Goal: Book appointment/travel/reservation

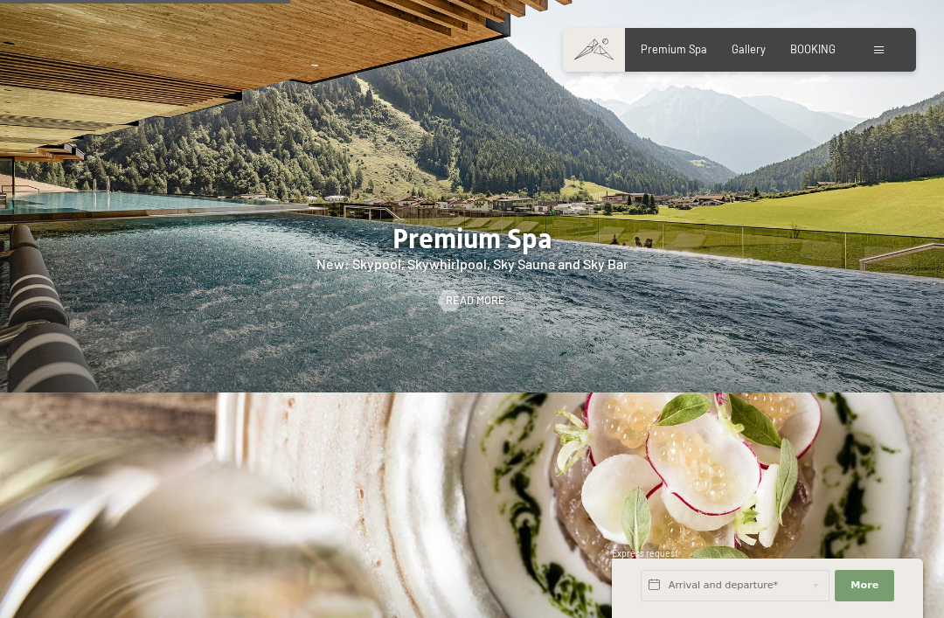
scroll to position [1927, 0]
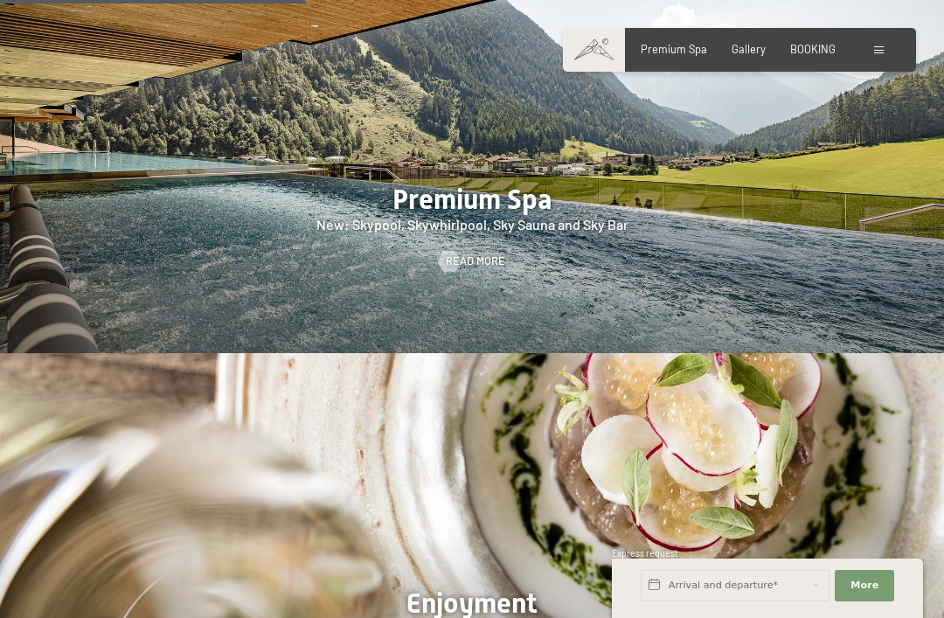
click at [778, 272] on div at bounding box center [472, 151] width 944 height 404
click at [757, 55] on div "Premium Spa Gallery BOOKING" at bounding box center [725, 50] width 269 height 16
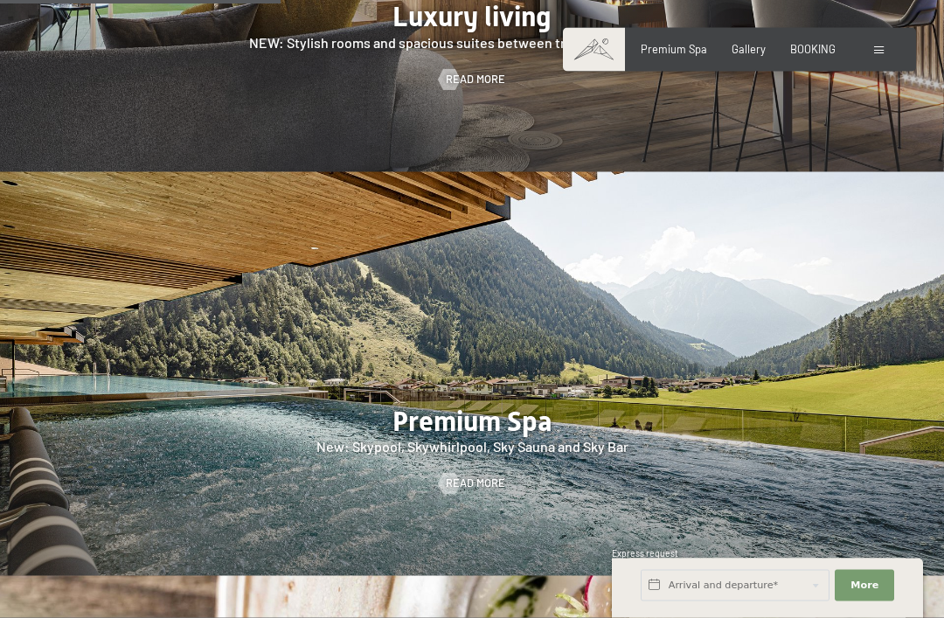
scroll to position [1708, 0]
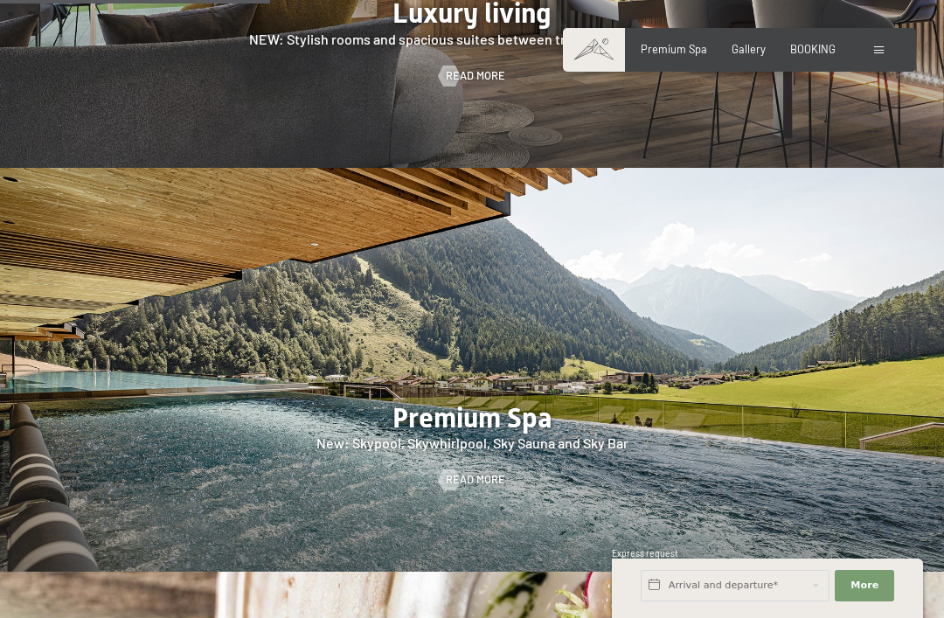
click at [879, 54] on div at bounding box center [881, 50] width 14 height 16
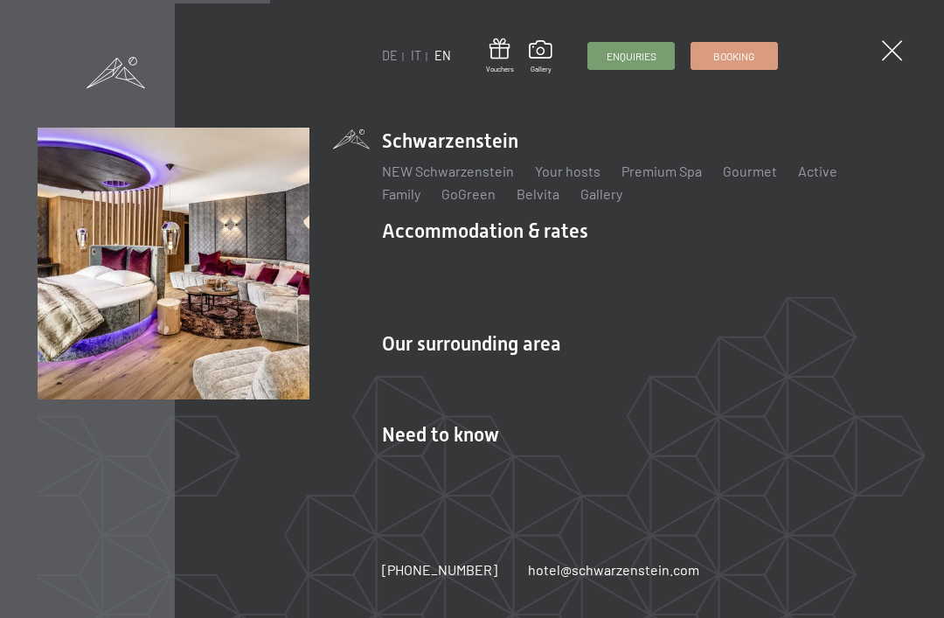
click at [530, 270] on li "Accommodation & rates Inclusive services Rooms & rates List Offers List Family …" at bounding box center [644, 267] width 524 height 99
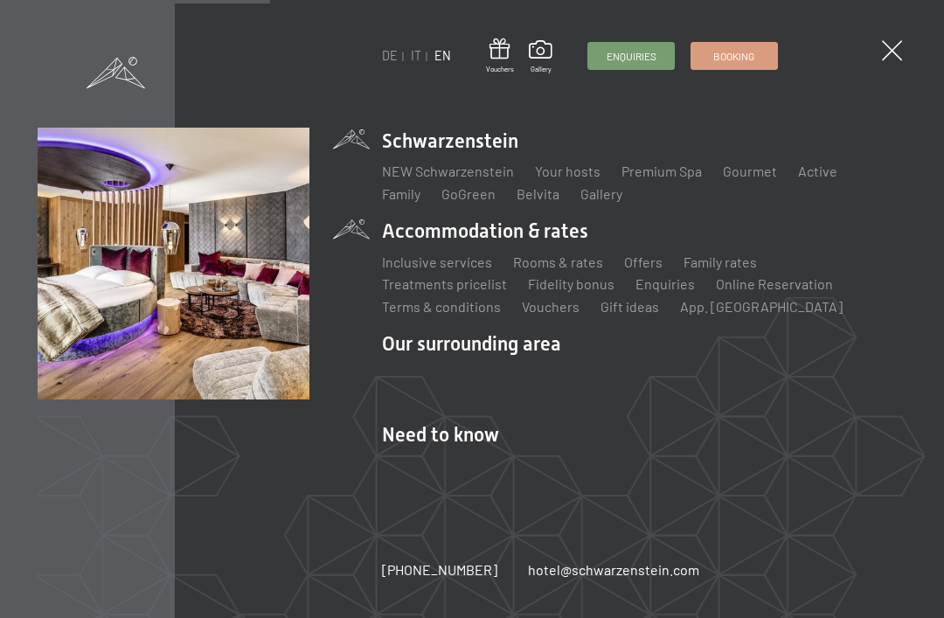
click at [575, 270] on link "Rooms & rates" at bounding box center [558, 261] width 90 height 17
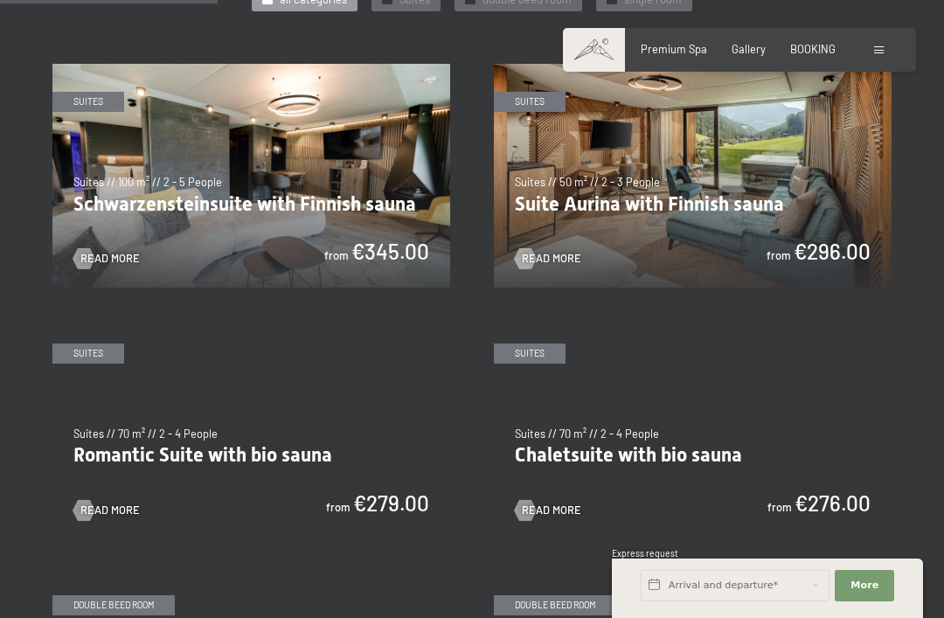
scroll to position [879, 0]
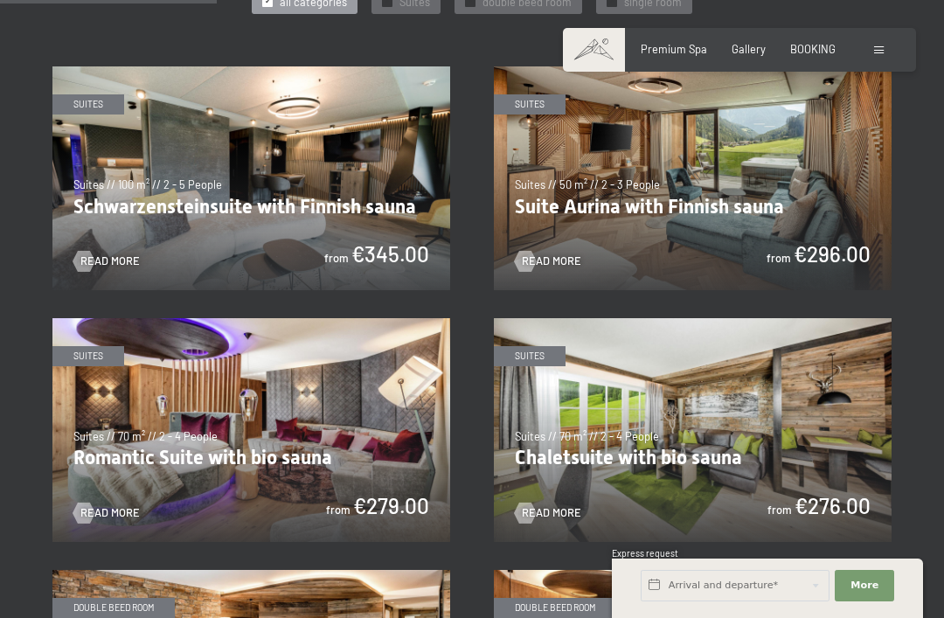
click at [149, 184] on img at bounding box center [251, 178] width 398 height 224
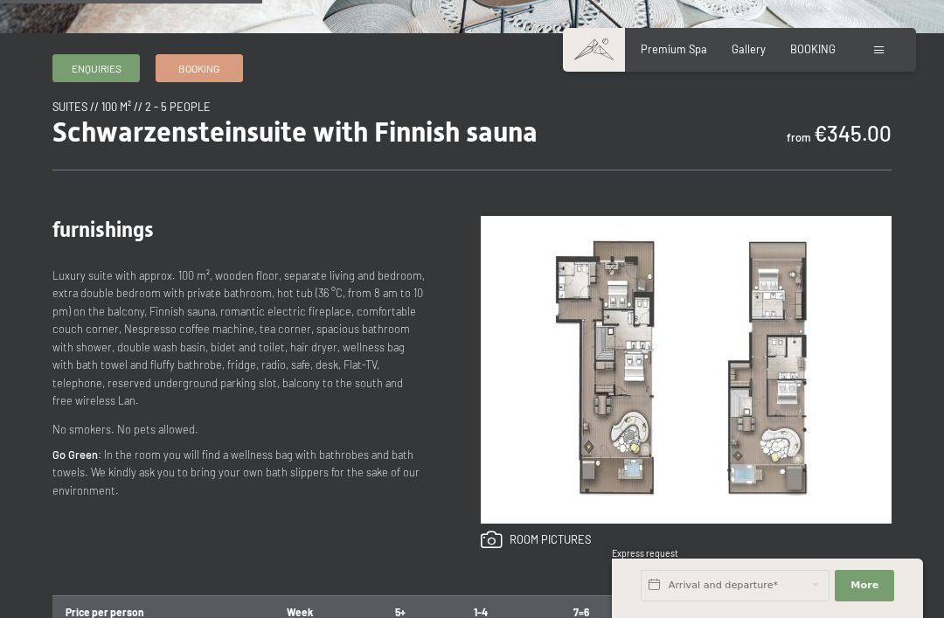
scroll to position [551, 0]
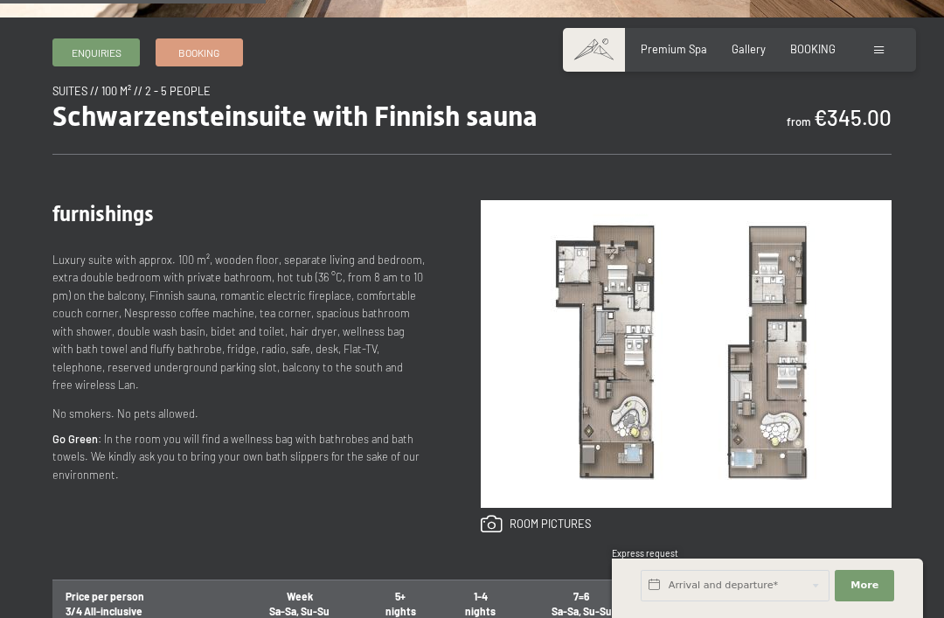
click at [607, 435] on img at bounding box center [686, 354] width 411 height 308
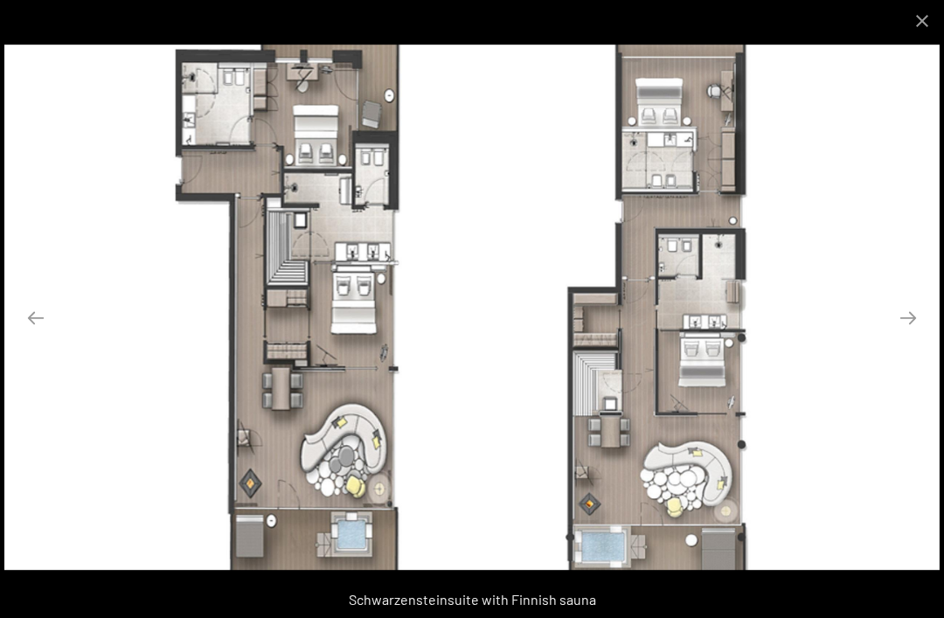
click at [903, 335] on button "Next slide" at bounding box center [908, 318] width 37 height 34
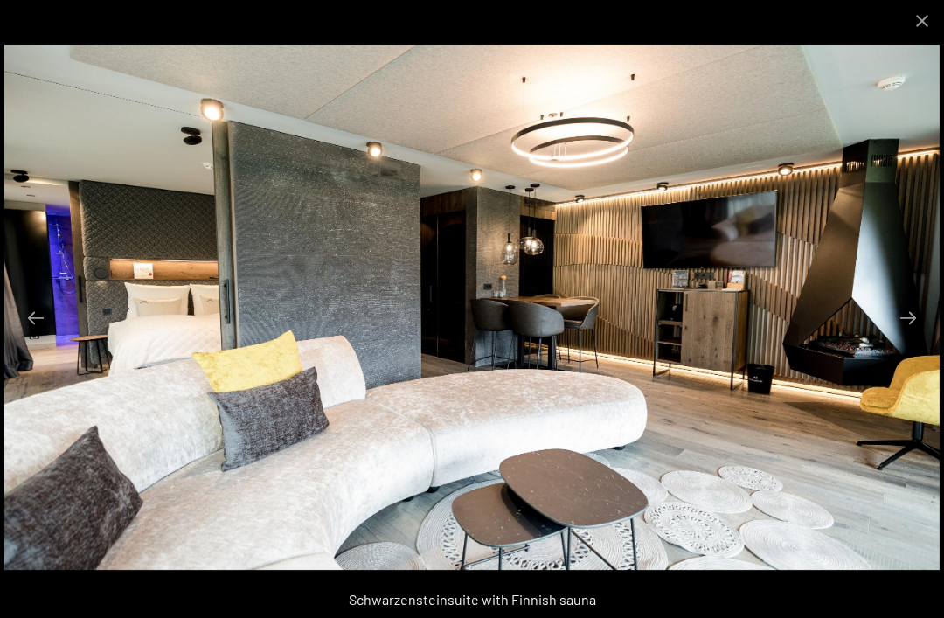
click at [914, 335] on button "Next slide" at bounding box center [908, 318] width 37 height 34
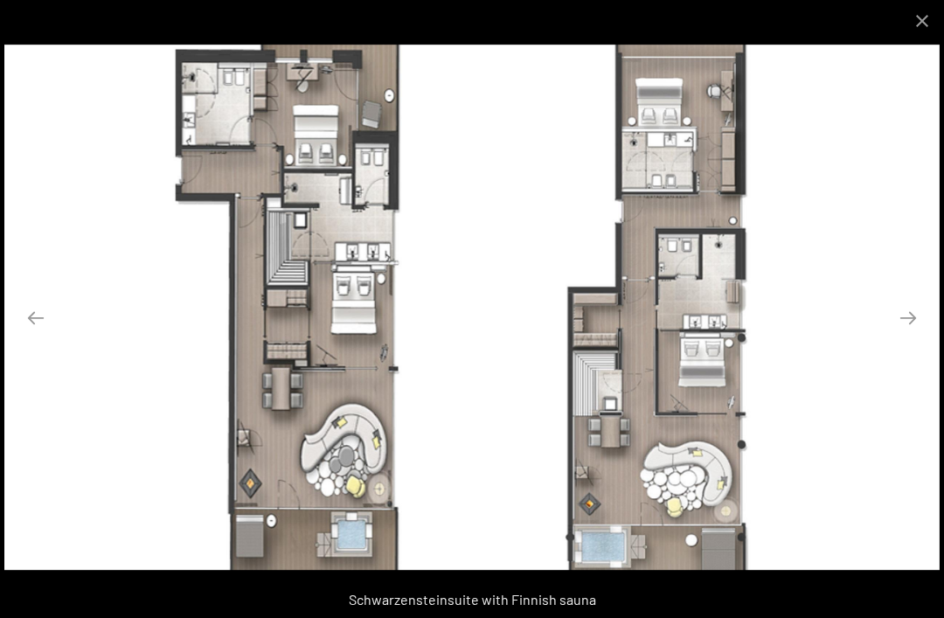
click at [918, 24] on button "Close gallery" at bounding box center [922, 20] width 44 height 41
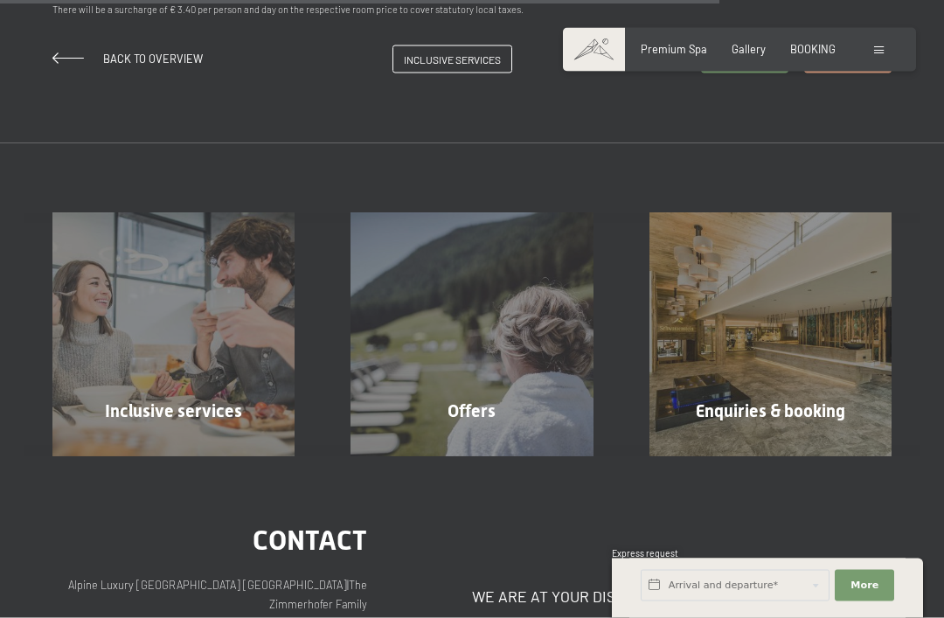
scroll to position [1489, 0]
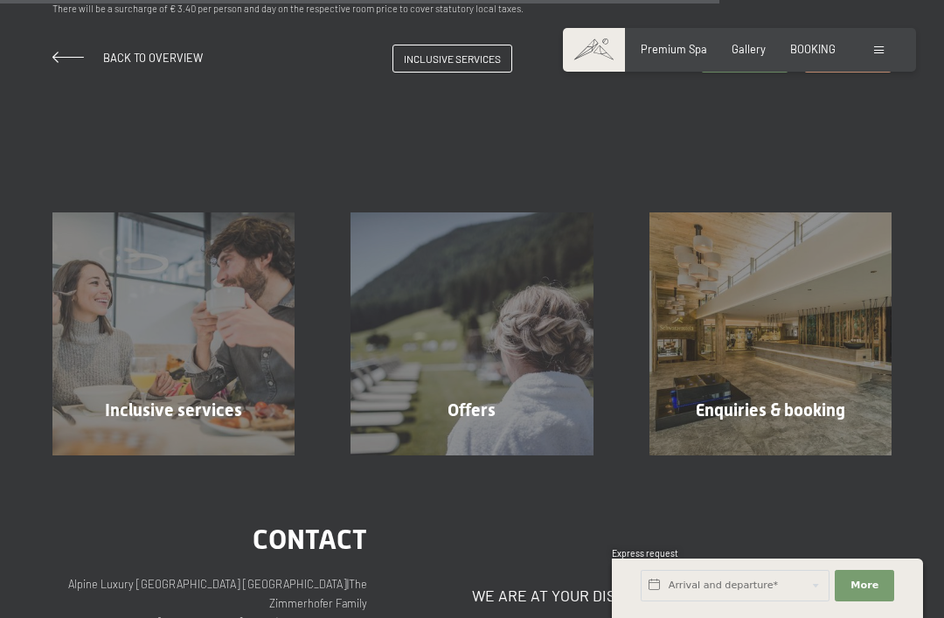
click at [100, 343] on div "Inclusive services Show more" at bounding box center [173, 333] width 298 height 242
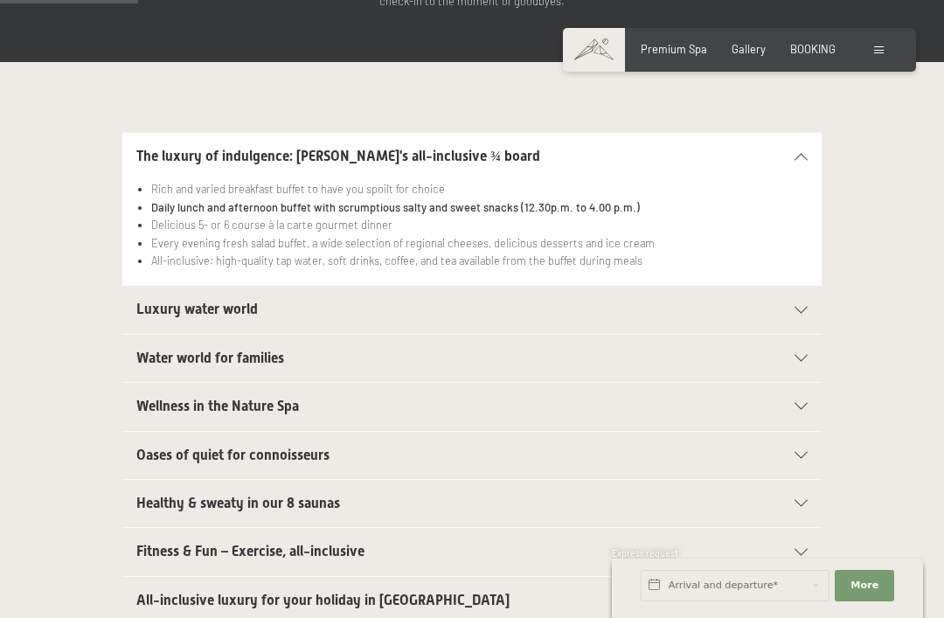
scroll to position [357, 0]
click at [131, 284] on section "Luxury water world Sport pool with 25m (30°), infinity style, open all year lon…" at bounding box center [471, 308] width 699 height 49
click at [155, 289] on div "Luxury water world" at bounding box center [471, 308] width 671 height 47
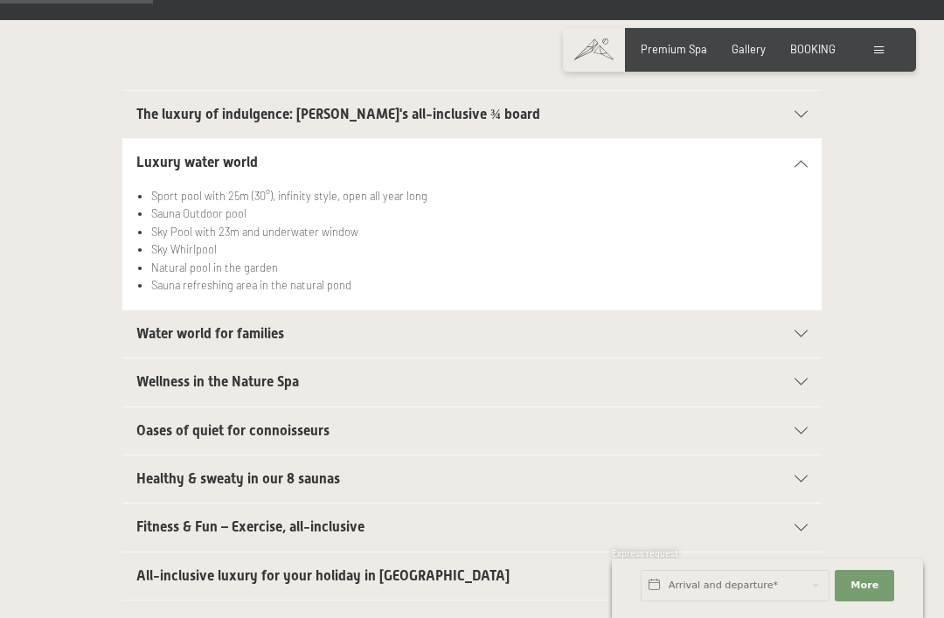
scroll to position [402, 0]
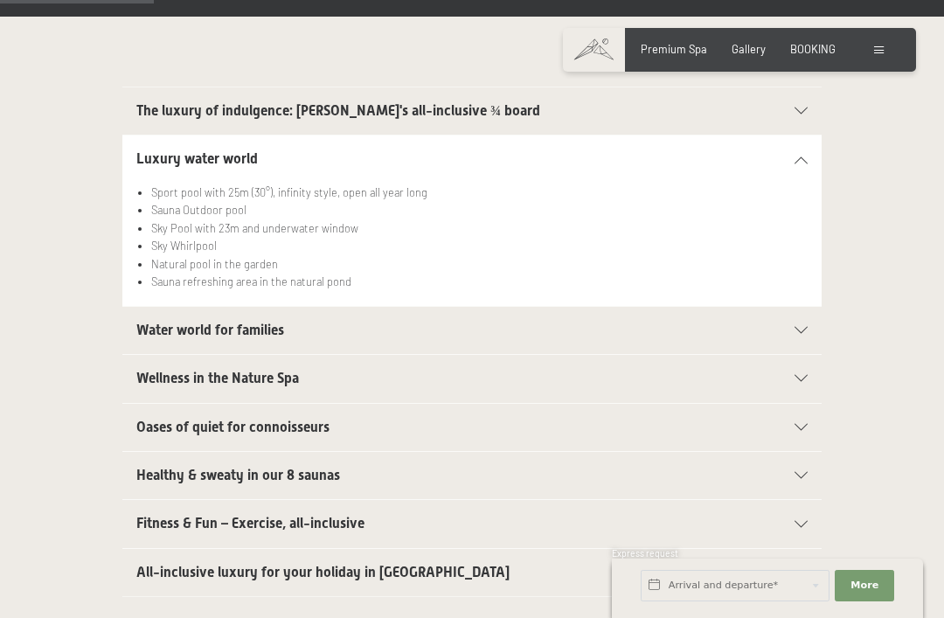
click at [149, 307] on div "Water world for families" at bounding box center [471, 330] width 671 height 47
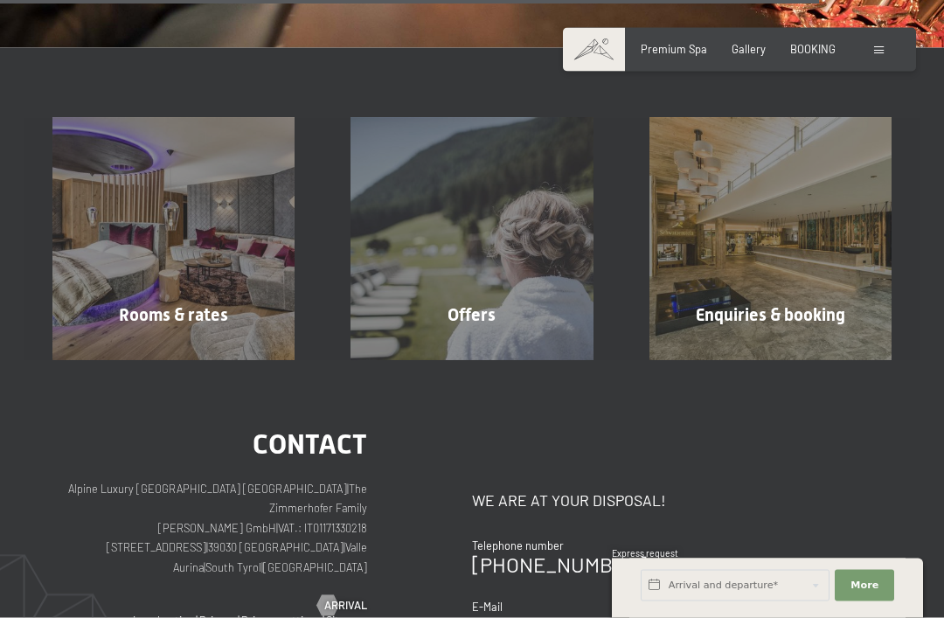
scroll to position [2192, 0]
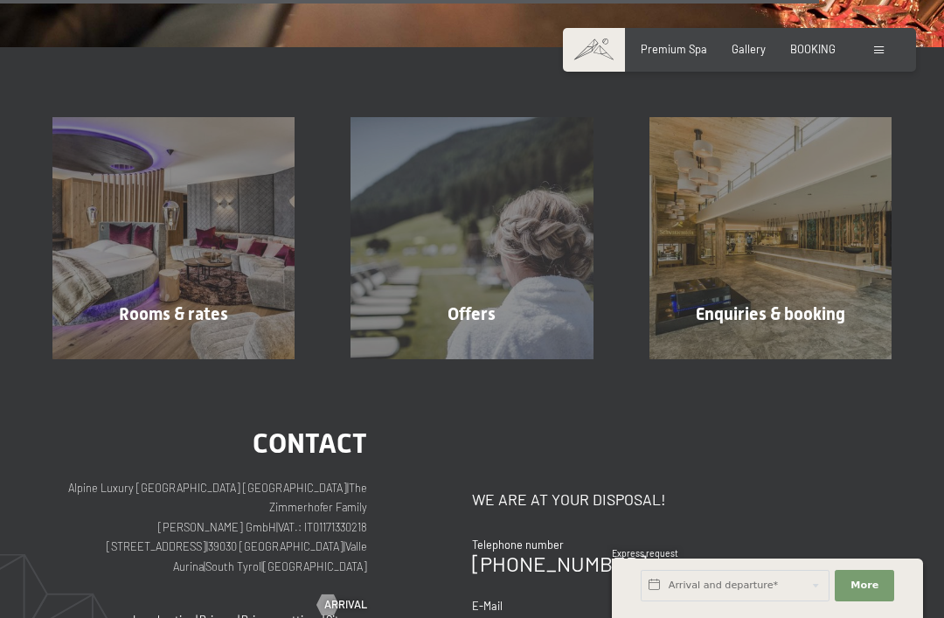
click at [757, 286] on div "Enquiries & booking Show more" at bounding box center [770, 238] width 298 height 242
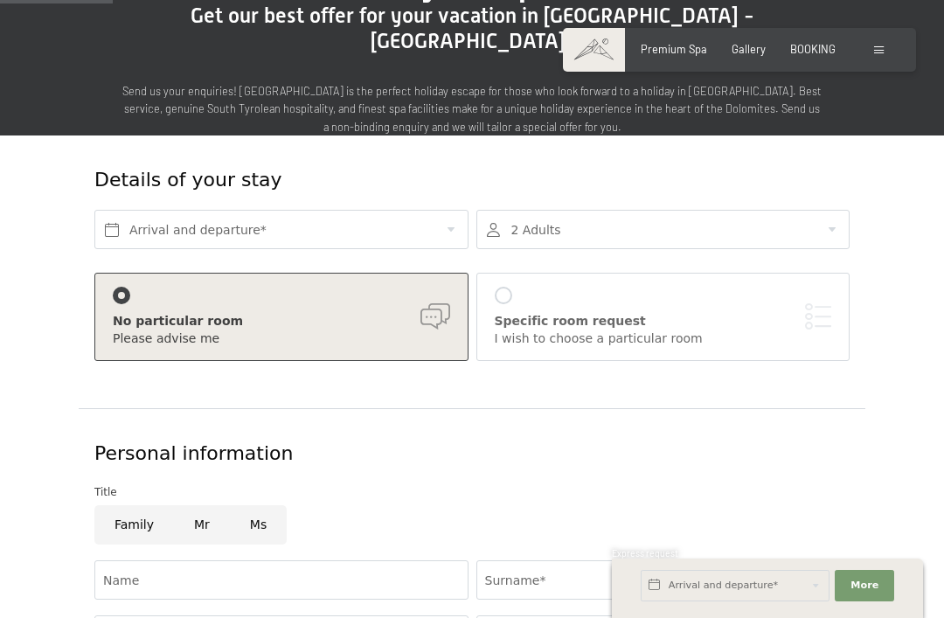
scroll to position [170, 0]
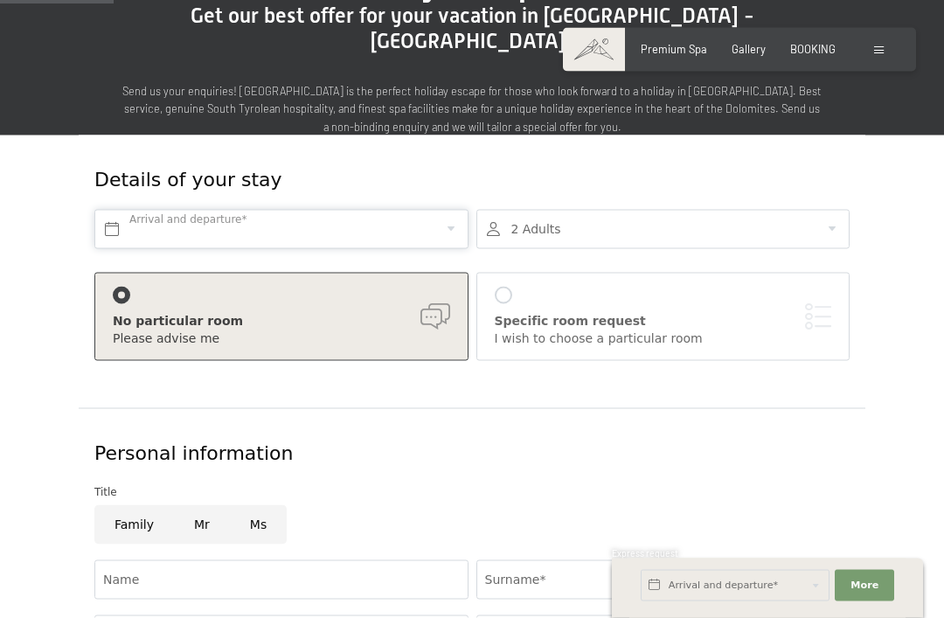
click at [356, 210] on input "text" at bounding box center [281, 229] width 374 height 39
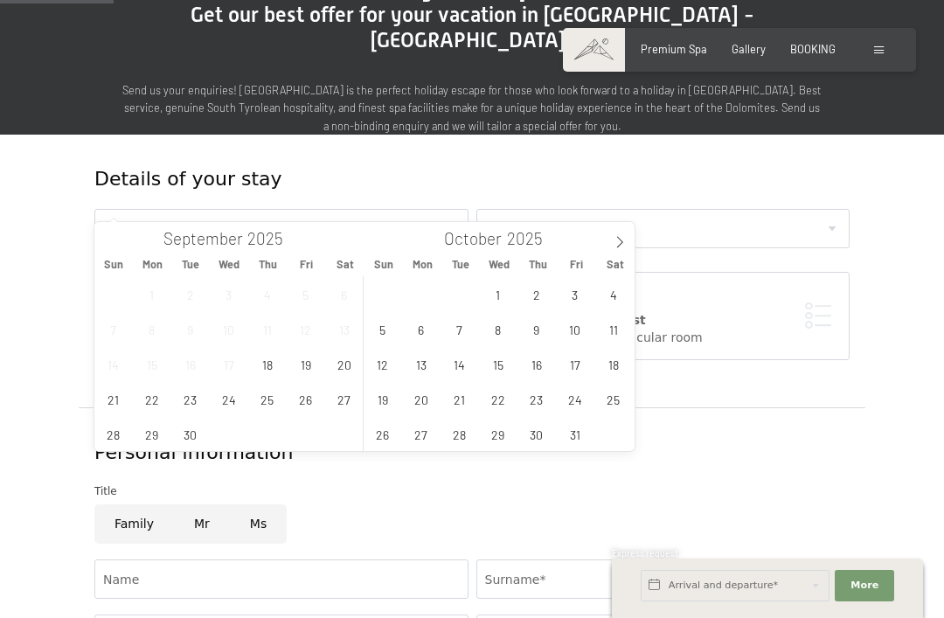
click at [610, 238] on span at bounding box center [620, 237] width 30 height 30
click at [619, 243] on icon at bounding box center [619, 242] width 12 height 12
click at [615, 234] on span at bounding box center [620, 237] width 30 height 30
type input "2026"
click at [617, 246] on icon at bounding box center [619, 242] width 12 height 12
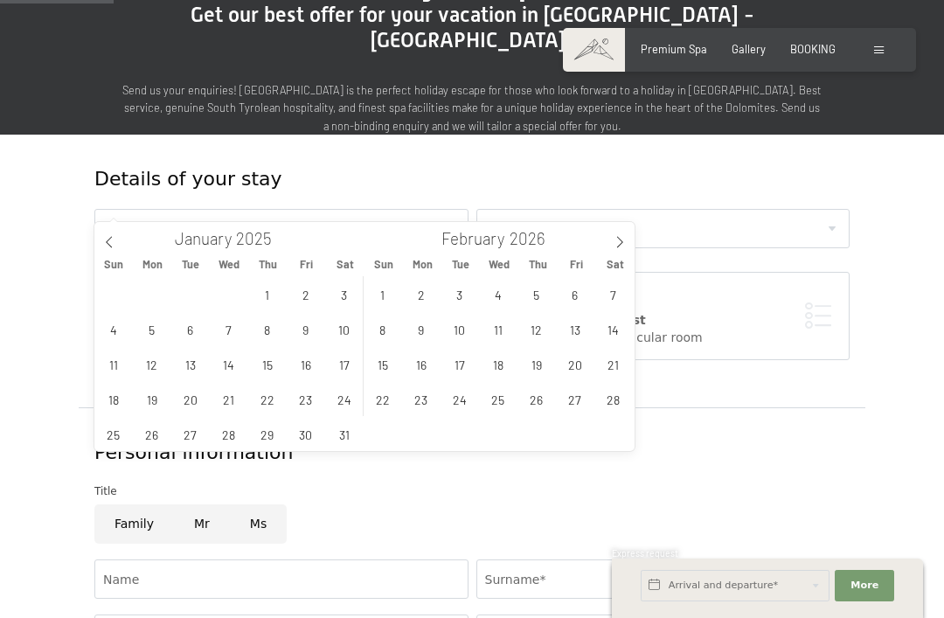
type input "2026"
click at [622, 251] on span at bounding box center [620, 237] width 30 height 30
click at [625, 243] on icon at bounding box center [619, 242] width 12 height 12
click at [551, 389] on span "23" at bounding box center [536, 399] width 34 height 34
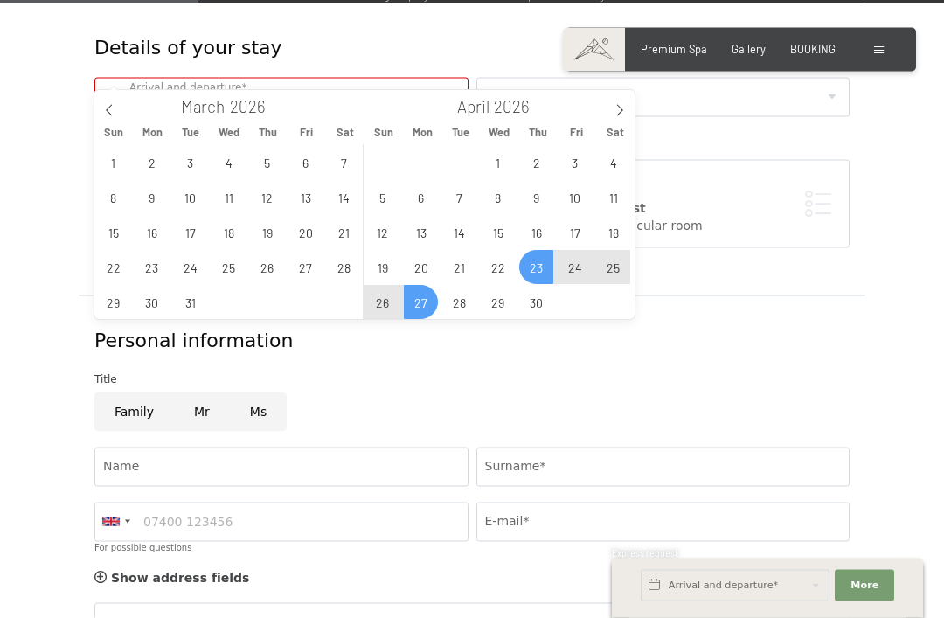
scroll to position [302, 0]
click at [426, 299] on span "27" at bounding box center [421, 302] width 34 height 34
type input "Thu. 23/04/2026 - Mon. 27/04/2026"
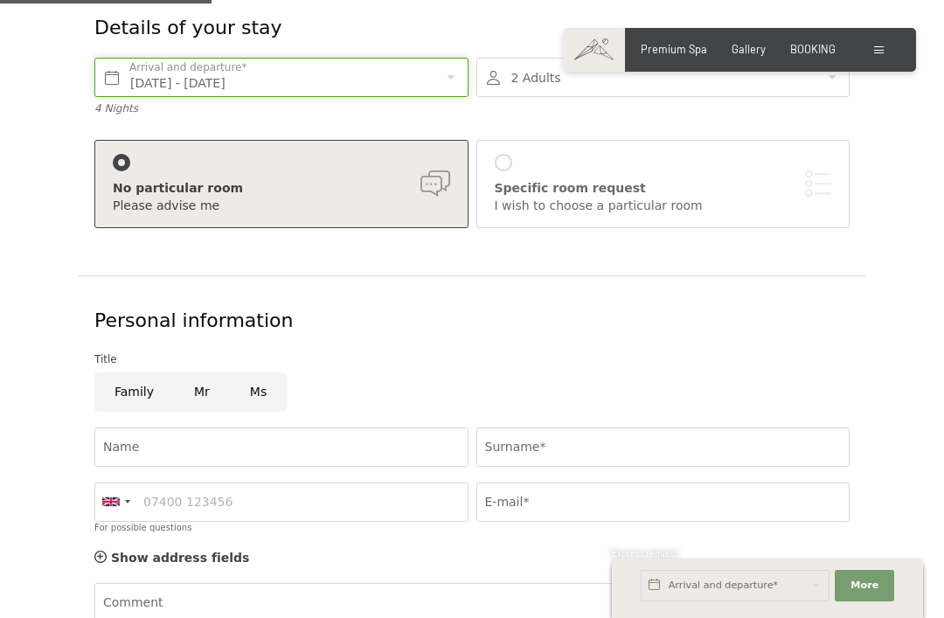
scroll to position [324, 0]
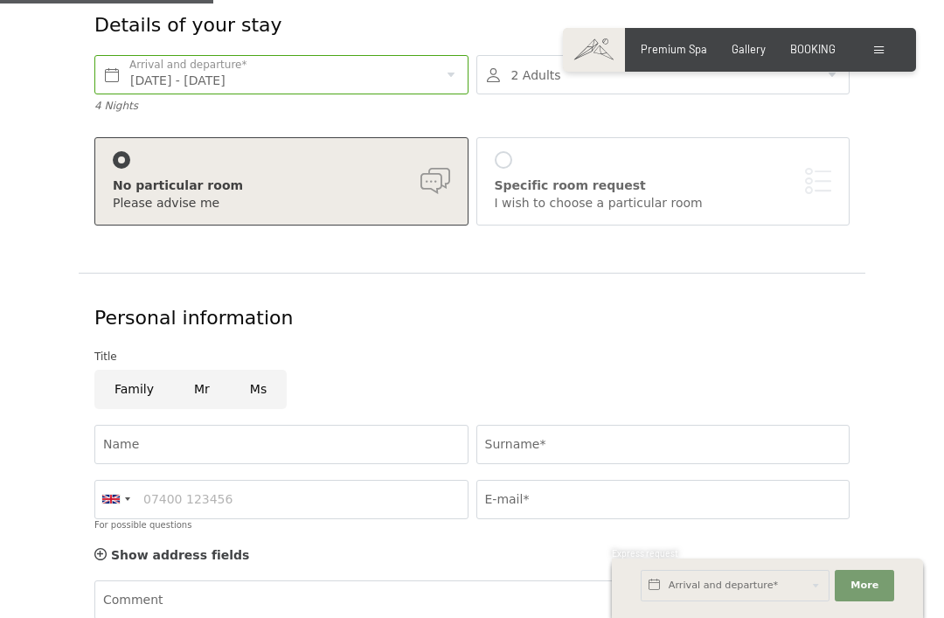
click at [661, 195] on div "I wish to choose a particular room" at bounding box center [663, 203] width 337 height 17
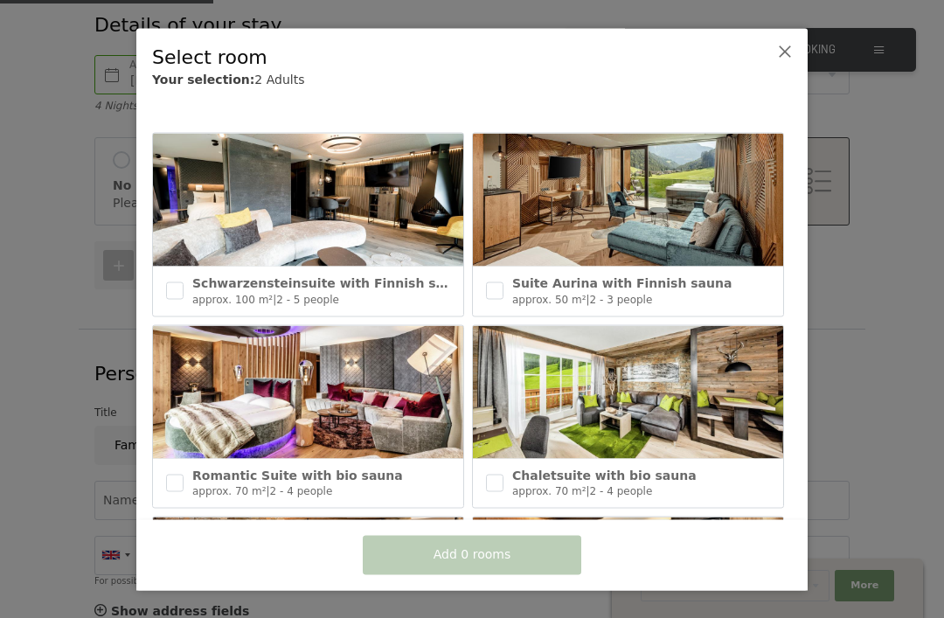
click at [177, 285] on input "checkbox" at bounding box center [174, 290] width 17 height 17
checkbox input "true"
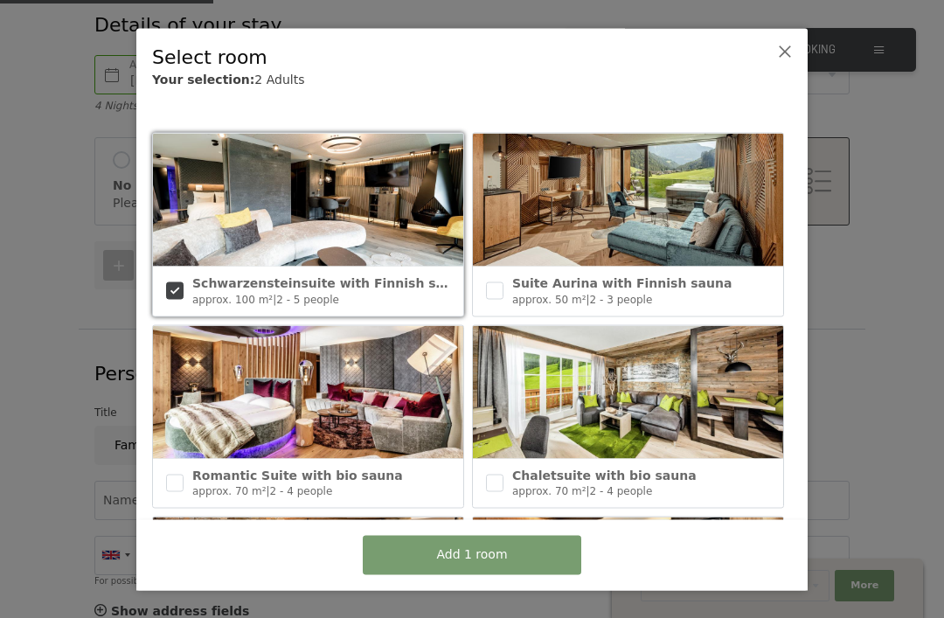
click at [512, 276] on span "Suite Aurina with Finnish sauna" at bounding box center [621, 283] width 219 height 14
checkbox input "true"
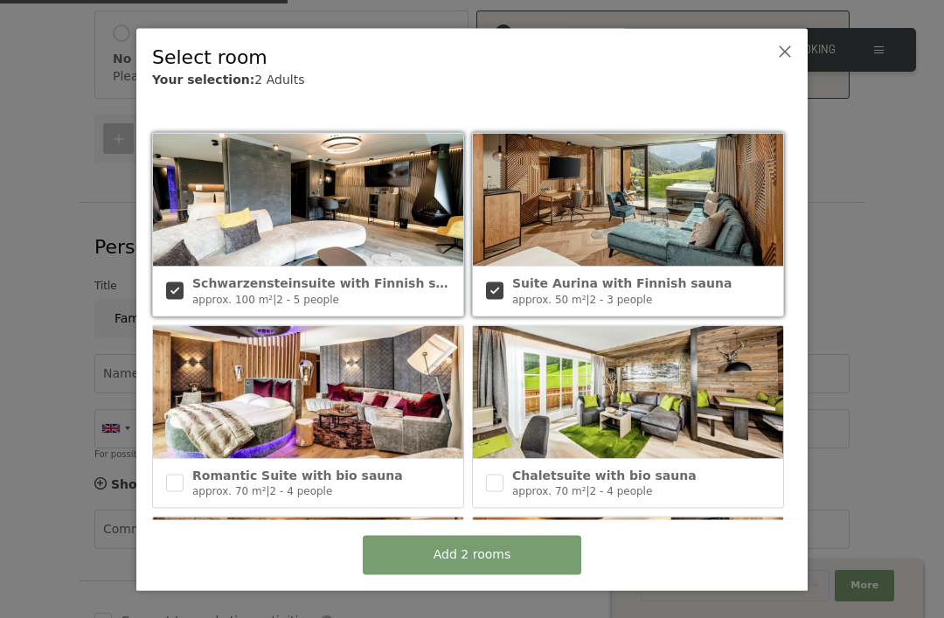
scroll to position [454, 0]
click at [551, 574] on button "Add 2 rooms" at bounding box center [472, 554] width 218 height 39
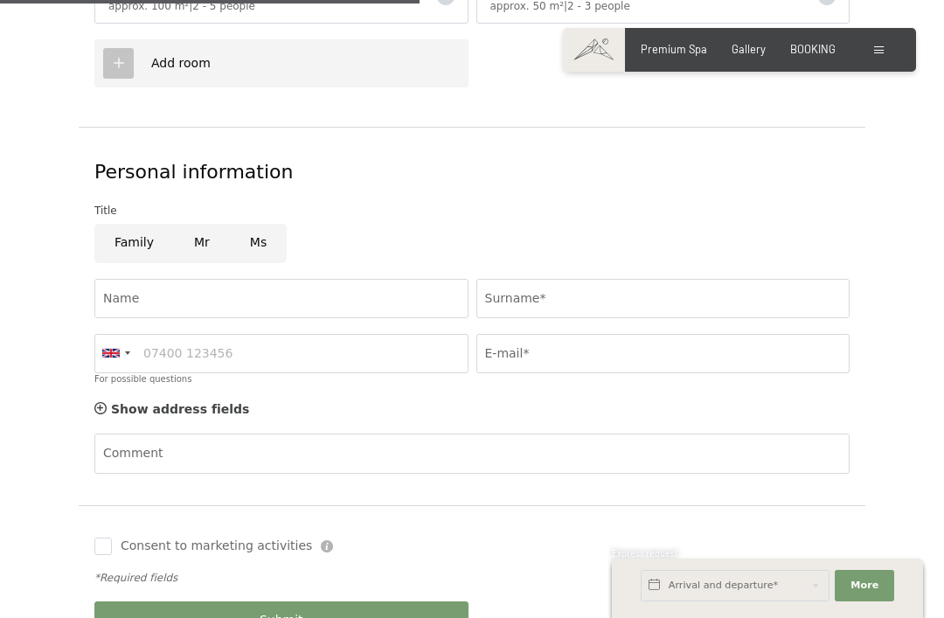
scroll to position [776, 0]
click at [189, 222] on input "Mr" at bounding box center [202, 241] width 56 height 39
radio input "true"
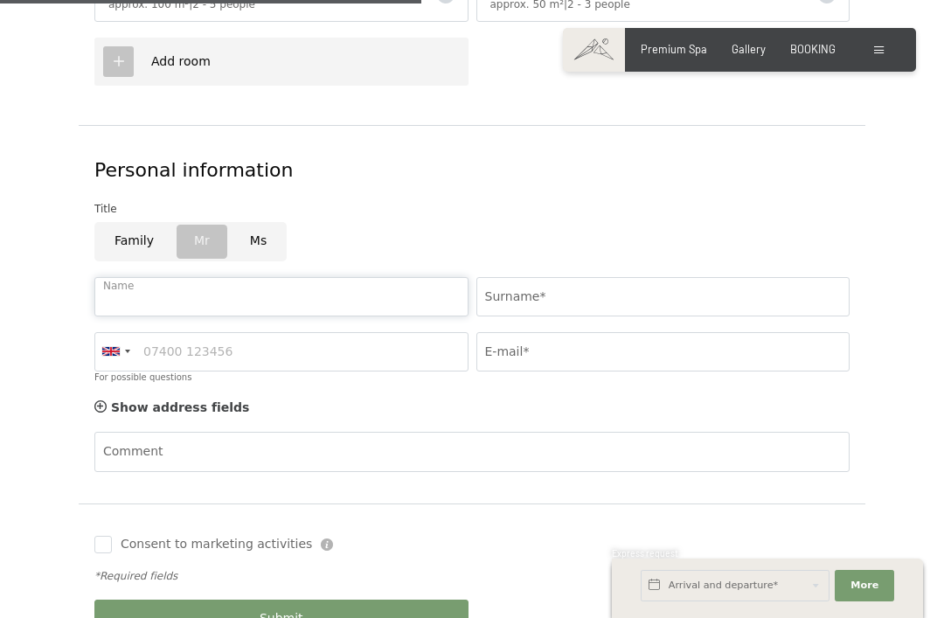
click at [127, 277] on input "Name" at bounding box center [281, 296] width 374 height 39
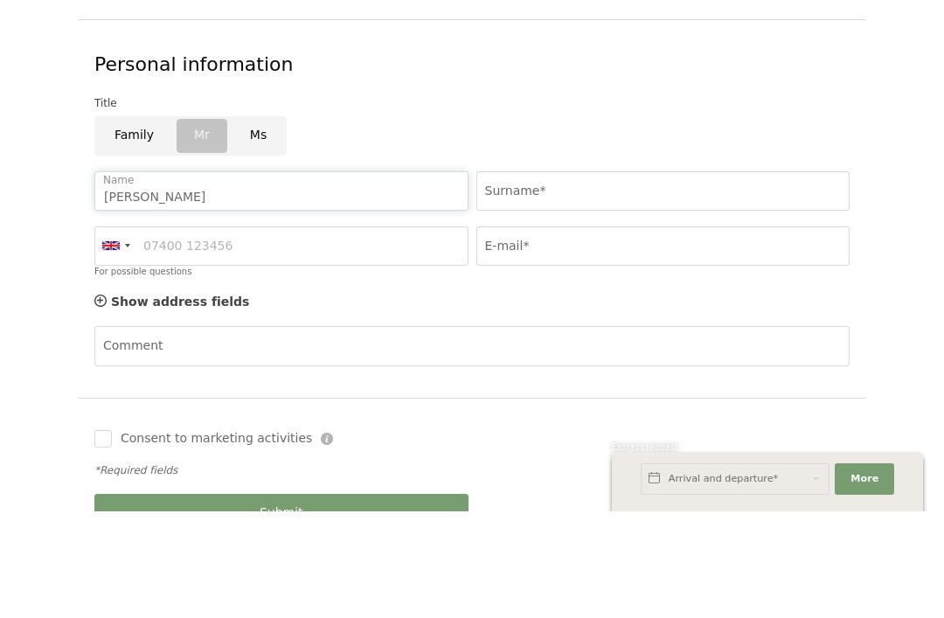
type input "Jared"
click at [594, 278] on input "Surname*" at bounding box center [663, 297] width 374 height 39
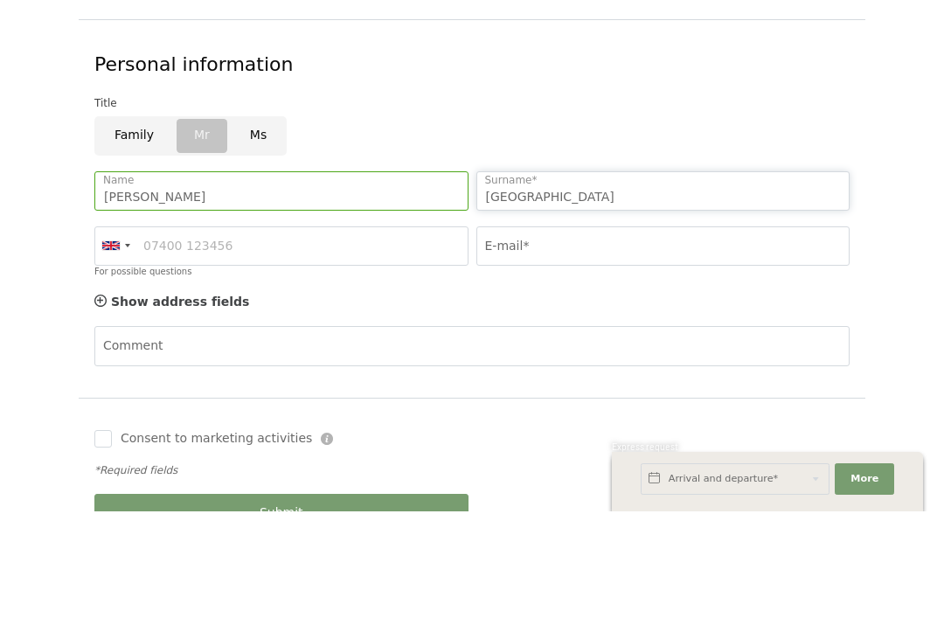
type input "Richmond"
click at [381, 333] on input "For possible questions" at bounding box center [281, 352] width 374 height 39
click at [108, 334] on div at bounding box center [115, 353] width 40 height 38
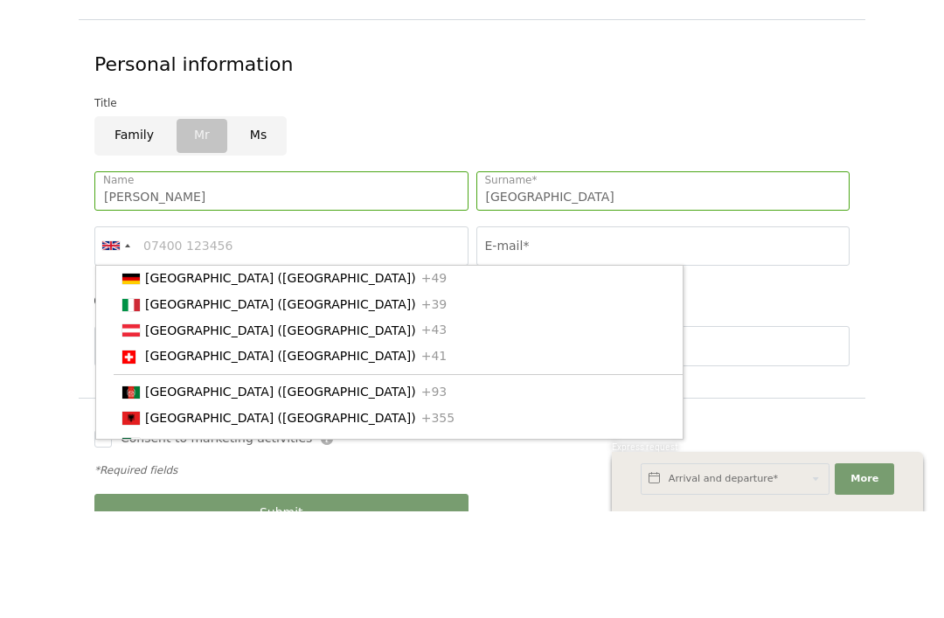
scroll to position [883, 0]
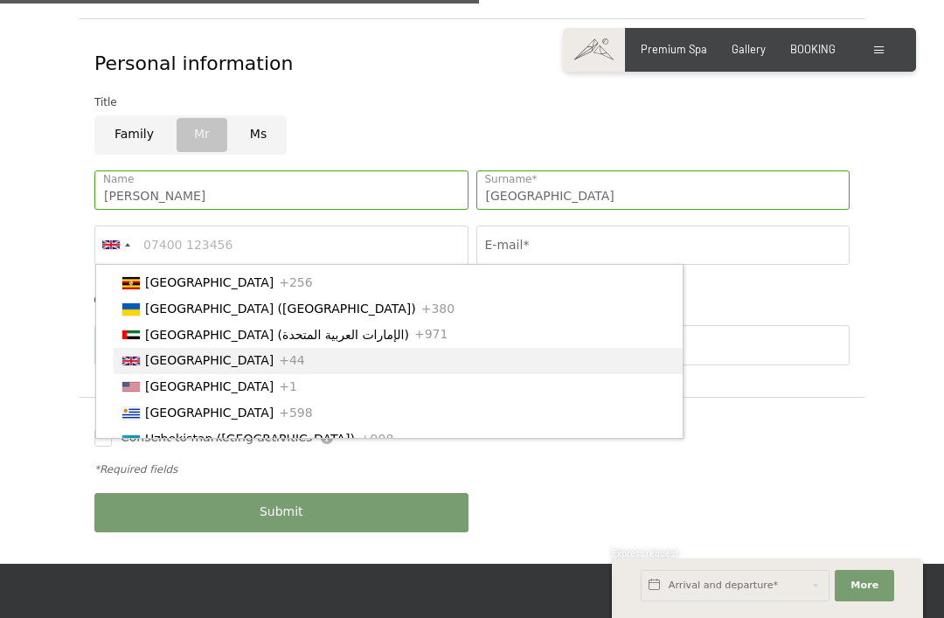
click at [211, 348] on li "United Kingdom +44" at bounding box center [398, 361] width 569 height 26
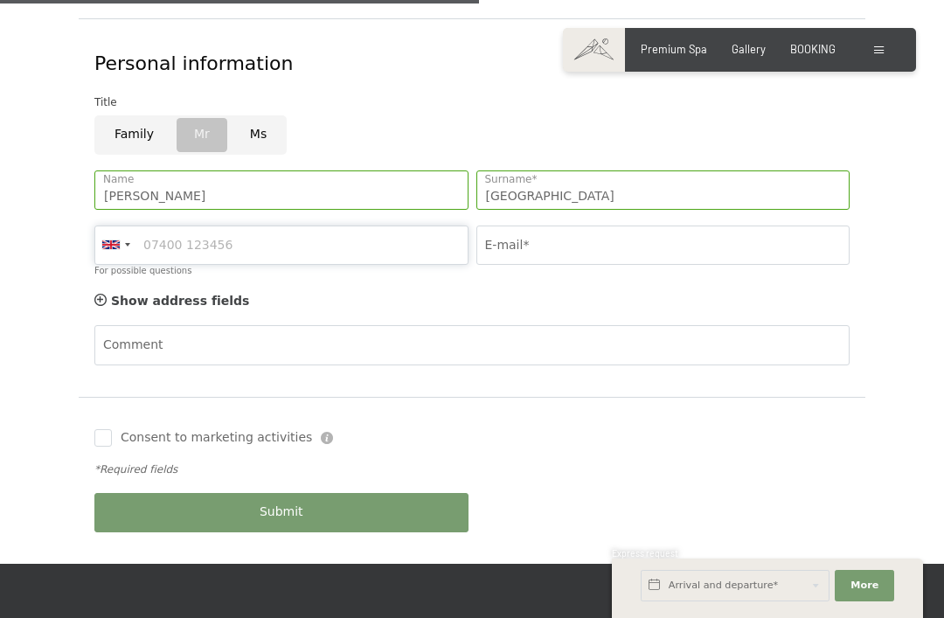
scroll to position [882, 0]
click at [107, 241] on div at bounding box center [110, 245] width 17 height 9
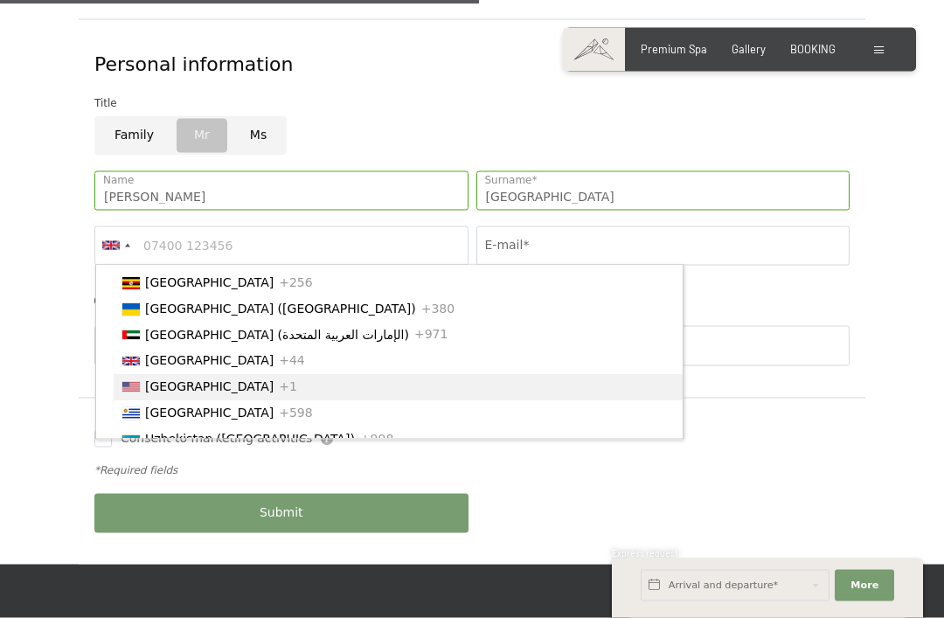
click at [279, 380] on span "+1" at bounding box center [288, 387] width 18 height 14
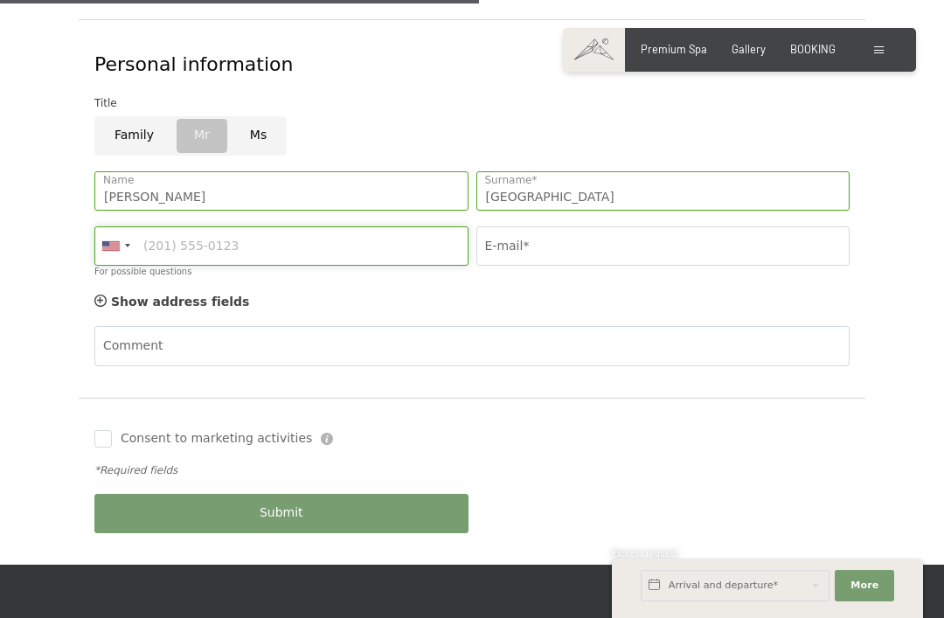
click at [285, 226] on input "For possible questions" at bounding box center [281, 245] width 374 height 39
type input "9016529757"
click at [590, 226] on input "E-mail*" at bounding box center [663, 245] width 374 height 39
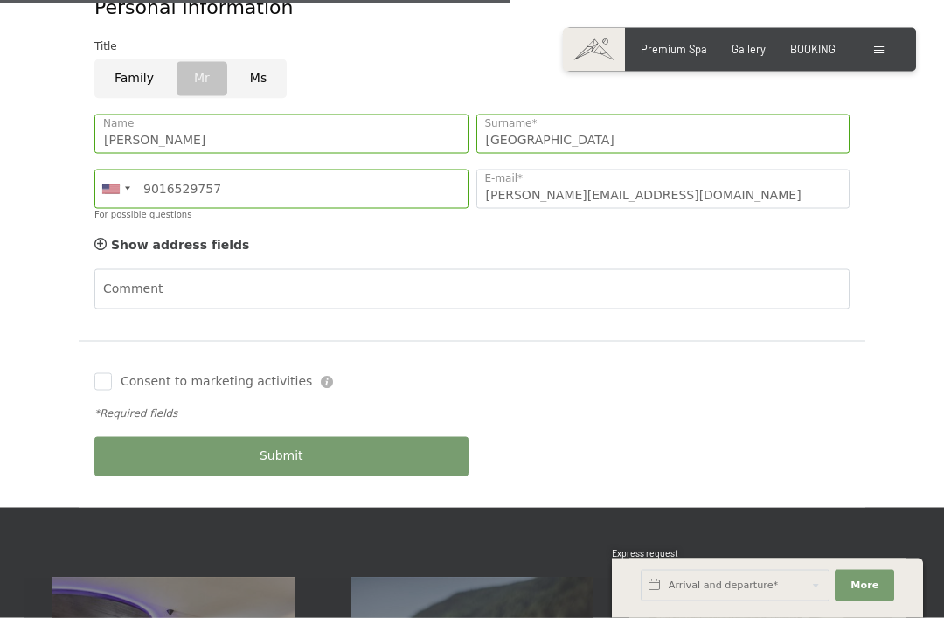
scroll to position [946, 0]
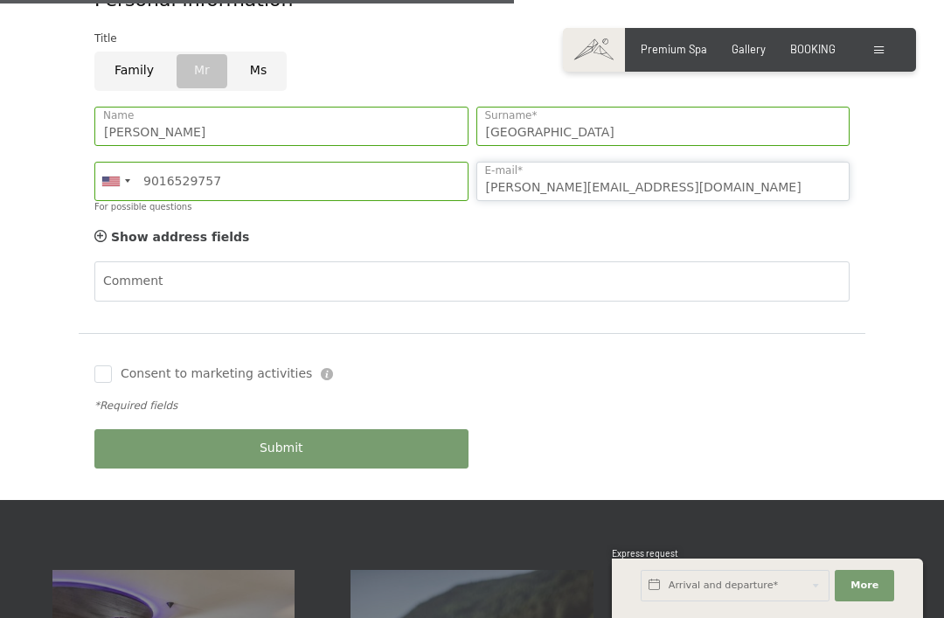
type input "Jaredghe@yahoo.com"
click at [405, 421] on div "Submit" at bounding box center [282, 448] width 382 height 55
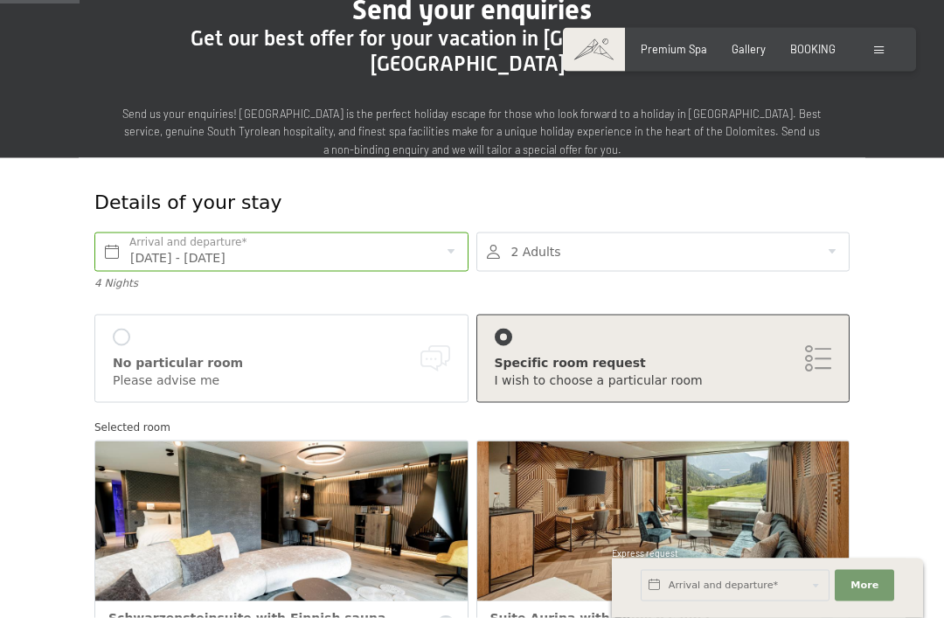
scroll to position [142, 0]
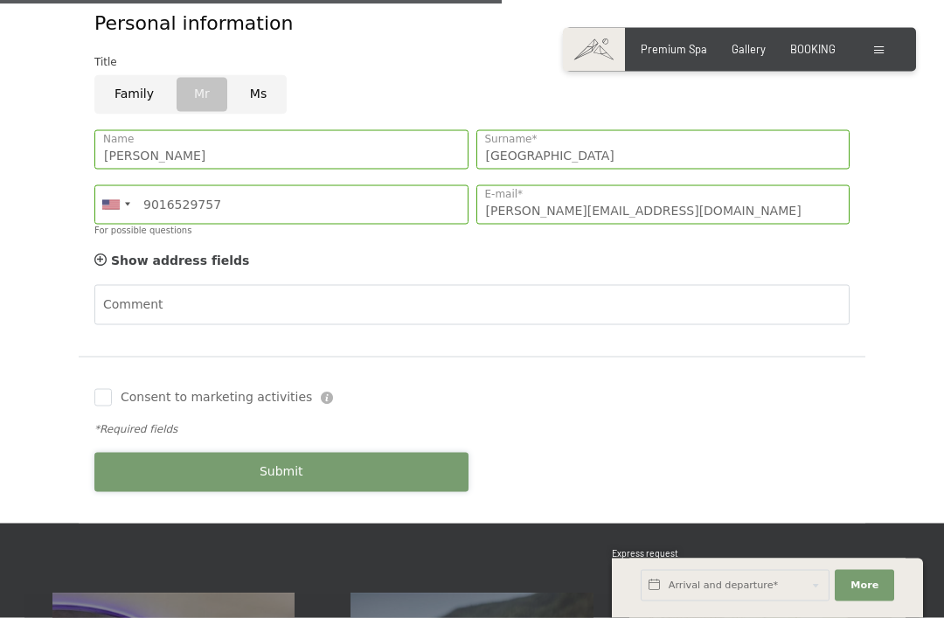
click at [199, 453] on button "Submit" at bounding box center [281, 472] width 374 height 39
